Goal: Register for event/course

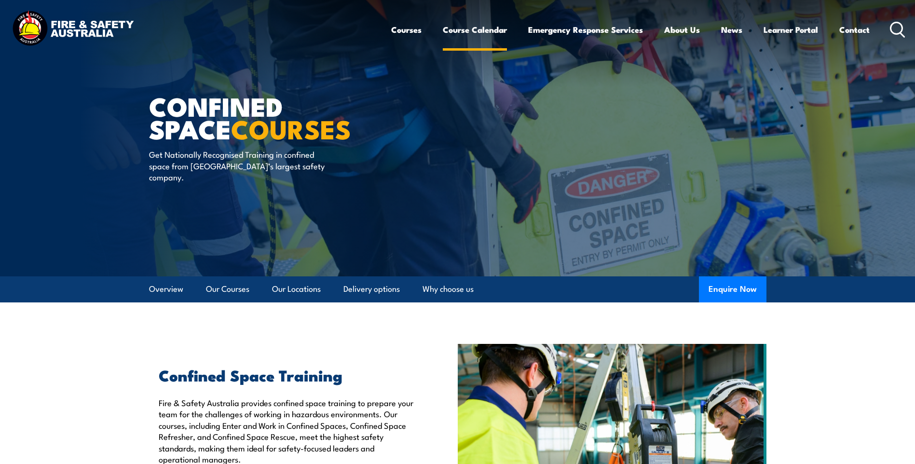
click at [466, 28] on link "Course Calendar" at bounding box center [475, 30] width 64 height 26
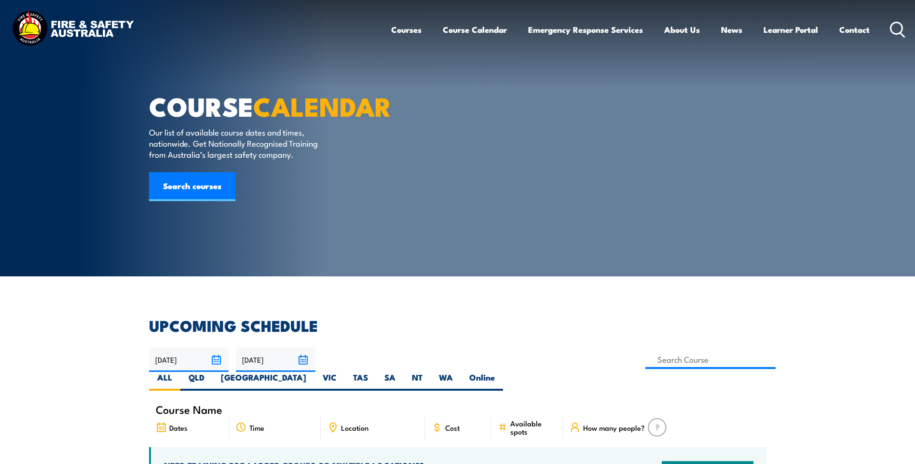
scroll to position [97, 0]
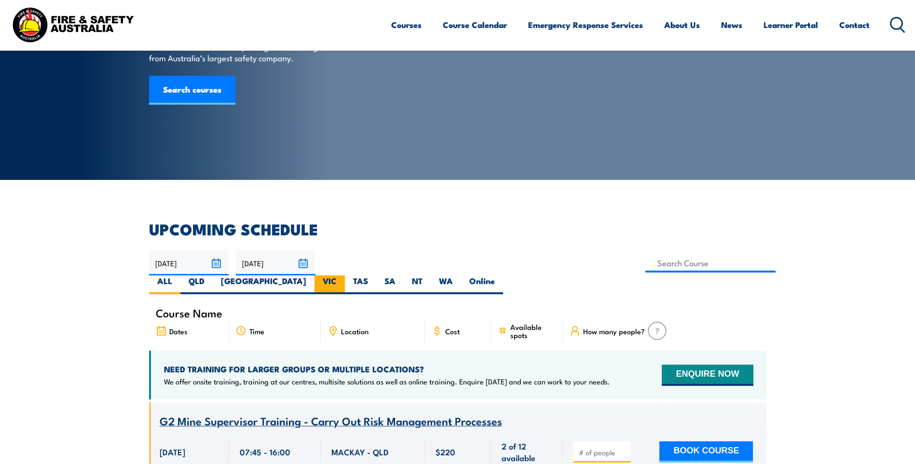
click at [345, 276] on label "VIC" at bounding box center [330, 285] width 30 height 19
click at [343, 276] on input "VIC" at bounding box center [340, 279] width 6 height 6
radio input "true"
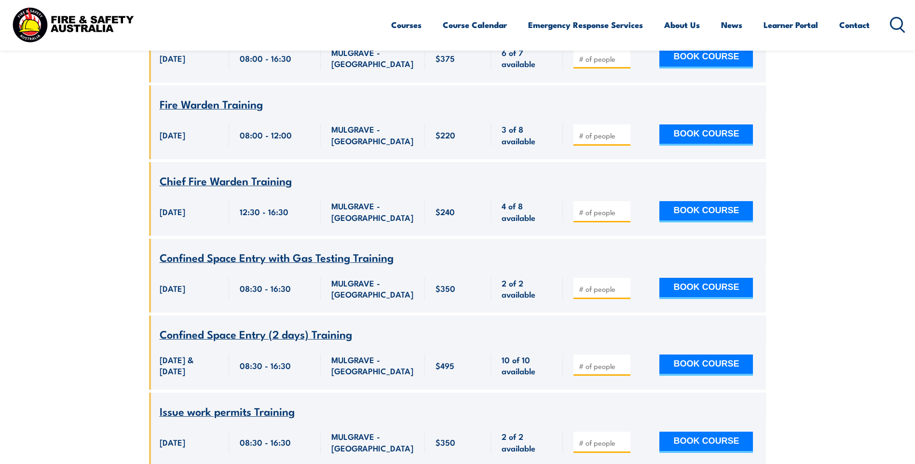
scroll to position [1954, 0]
